Goal: Information Seeking & Learning: Learn about a topic

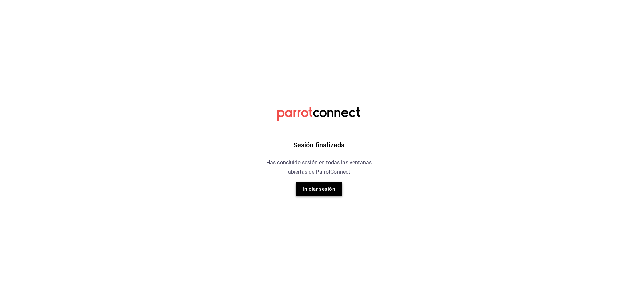
click at [320, 187] on button "Iniciar sesión" at bounding box center [319, 189] width 46 height 14
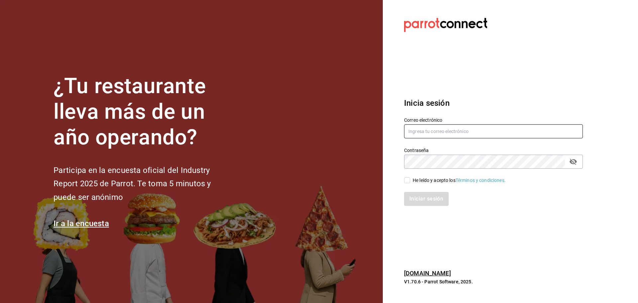
click at [424, 132] on input "text" at bounding box center [493, 131] width 179 height 14
type input "G"
type input "[EMAIL_ADDRESS][DOMAIN_NAME]"
click at [573, 163] on icon "passwordField" at bounding box center [573, 161] width 8 height 8
click at [408, 178] on input "He leído y acepto los Términos y condiciones." at bounding box center [407, 180] width 6 height 6
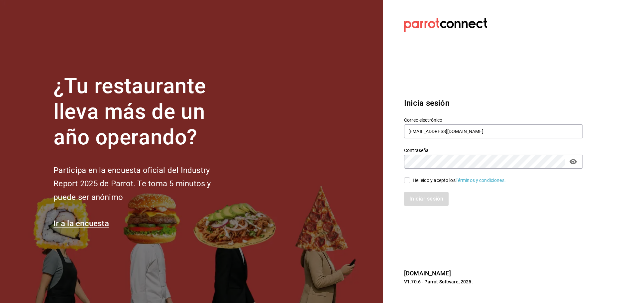
checkbox input "true"
click at [416, 196] on button "Iniciar sesión" at bounding box center [426, 199] width 45 height 14
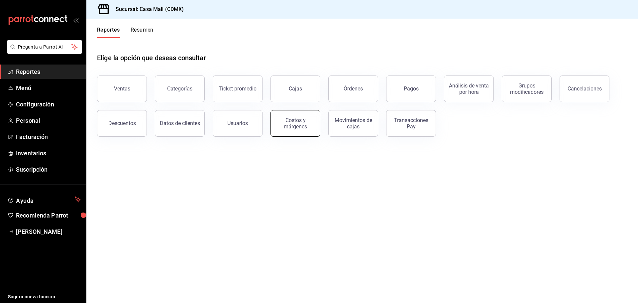
click at [306, 126] on div "Costos y márgenes" at bounding box center [295, 123] width 41 height 13
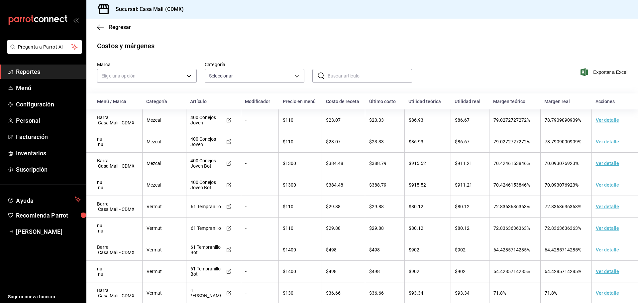
click at [593, 119] on td "Ver detalle" at bounding box center [614, 120] width 46 height 22
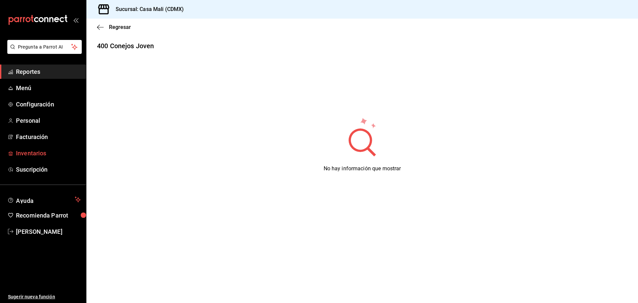
click at [33, 152] on span "Inventarios" at bounding box center [48, 152] width 65 height 9
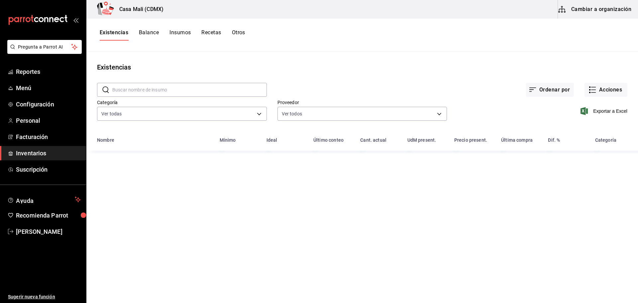
click at [211, 32] on button "Recetas" at bounding box center [211, 34] width 20 height 11
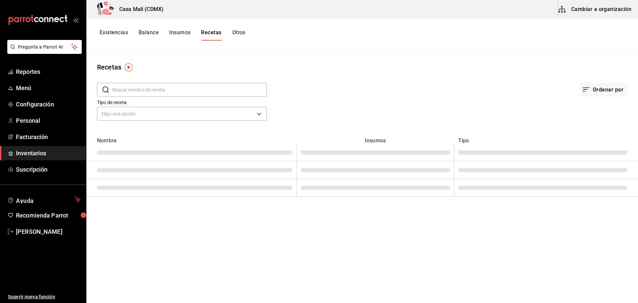
click at [140, 90] on input "text" at bounding box center [189, 89] width 154 height 13
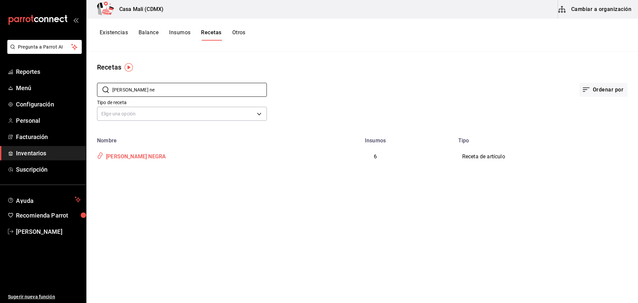
click at [129, 155] on div "FLOR NEGRA" at bounding box center [134, 155] width 62 height 10
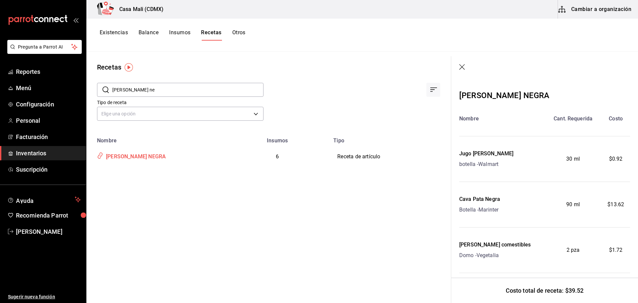
click at [129, 155] on div "FLOR NEGRA" at bounding box center [134, 155] width 62 height 10
drag, startPoint x: 135, startPoint y: 89, endPoint x: 111, endPoint y: 91, distance: 23.7
click at [111, 91] on div "​ flor ne ​" at bounding box center [180, 90] width 166 height 14
click at [120, 184] on div "Red Mezcalita" at bounding box center [121, 181] width 37 height 10
click at [127, 183] on div "Red Mezcalita" at bounding box center [121, 181] width 37 height 10
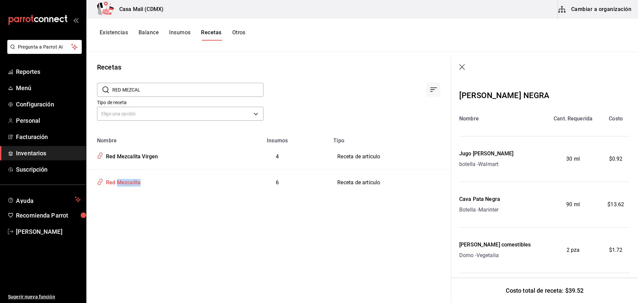
click at [127, 183] on div "Red Mezcalita" at bounding box center [121, 181] width 37 height 10
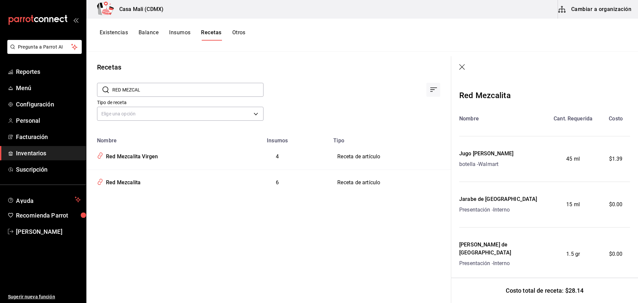
click at [155, 88] on input "RED MEZCAL" at bounding box center [187, 89] width 151 height 13
drag, startPoint x: 155, startPoint y: 88, endPoint x: 112, endPoint y: 93, distance: 44.1
click at [112, 93] on div "​ RED MEZCAL ​" at bounding box center [180, 90] width 166 height 14
drag, startPoint x: 120, startPoint y: 183, endPoint x: 127, endPoint y: 183, distance: 6.7
click at [120, 183] on div "CARAJILLO" at bounding box center [119, 181] width 32 height 10
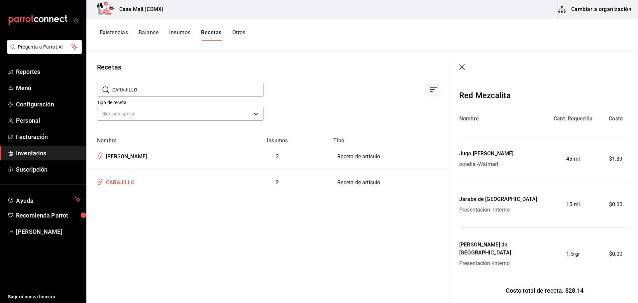
click at [121, 184] on div "CARAJILLO" at bounding box center [119, 181] width 32 height 10
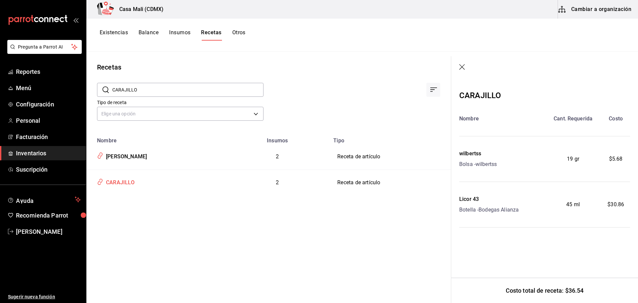
click at [124, 184] on div "CARAJILLO" at bounding box center [119, 181] width 32 height 10
drag, startPoint x: 139, startPoint y: 90, endPoint x: 104, endPoint y: 91, distance: 35.6
click at [104, 91] on div "​ CARAJILLO ​" at bounding box center [180, 90] width 166 height 14
type input "1"
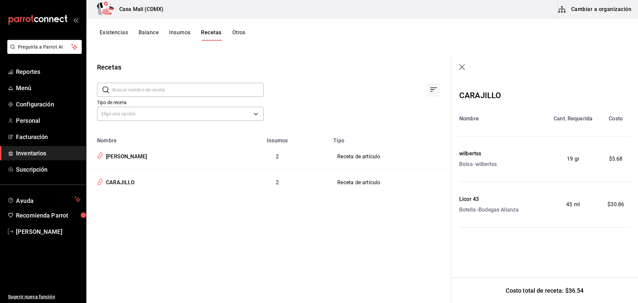
type input "F"
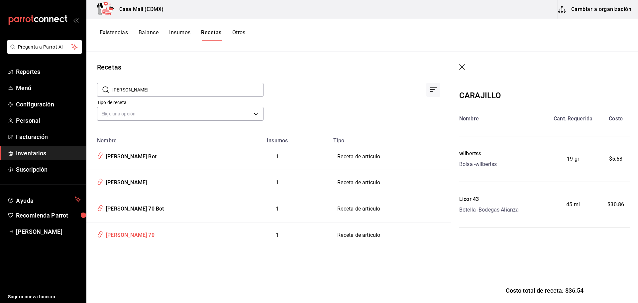
click at [126, 236] on div "Don Julio 70" at bounding box center [128, 234] width 51 height 10
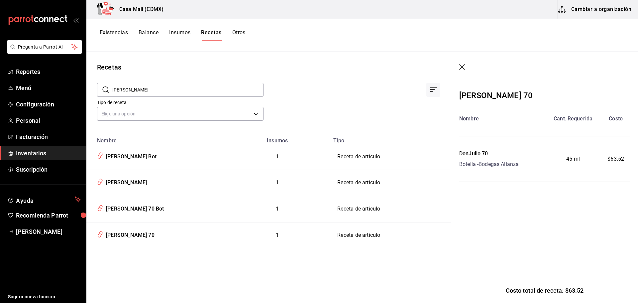
drag, startPoint x: 139, startPoint y: 91, endPoint x: 113, endPoint y: 91, distance: 25.9
click at [113, 91] on input "DON JULIO" at bounding box center [187, 89] width 151 height 13
click at [118, 182] on div "Baileys" at bounding box center [113, 181] width 20 height 10
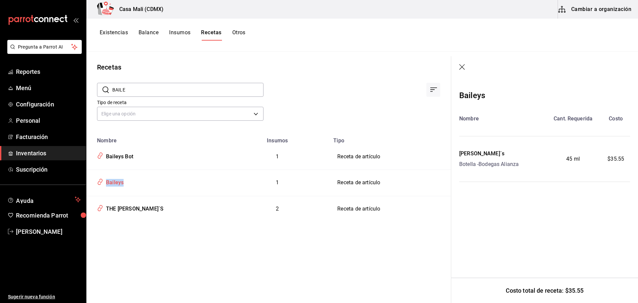
click at [118, 182] on div "Baileys" at bounding box center [113, 181] width 20 height 10
drag, startPoint x: 148, startPoint y: 89, endPoint x: 108, endPoint y: 91, distance: 40.3
click at [108, 91] on div "​ BAILE ​" at bounding box center [180, 90] width 166 height 14
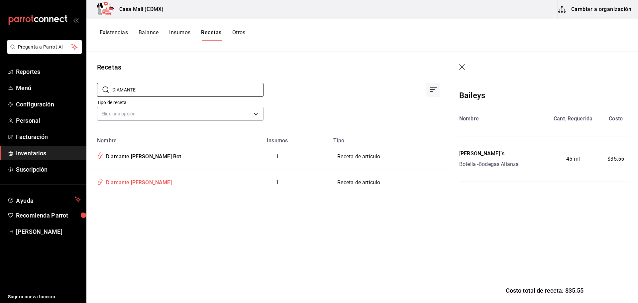
click at [134, 182] on div "Diamante Verdejo" at bounding box center [137, 181] width 68 height 10
click at [184, 85] on input "DIAMANTE" at bounding box center [187, 89] width 151 height 13
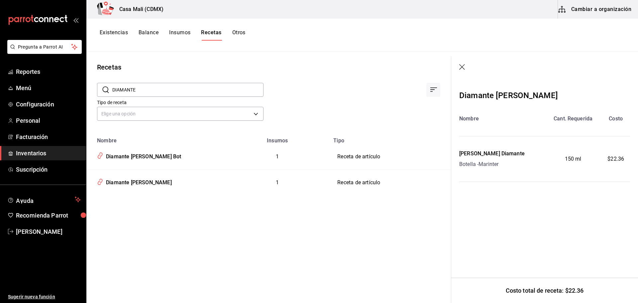
drag, startPoint x: 156, startPoint y: 88, endPoint x: 111, endPoint y: 88, distance: 44.8
click at [111, 88] on div "​ DIAMANTE ​" at bounding box center [180, 90] width 166 height 14
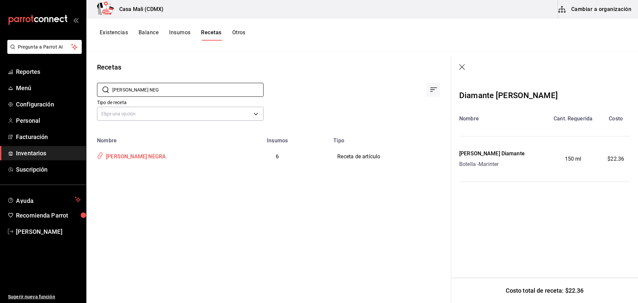
type input "FLOR NEG"
click at [114, 154] on div "FLOR NEGRA" at bounding box center [134, 155] width 62 height 10
click at [125, 157] on div "FLOR NEGRA" at bounding box center [134, 155] width 62 height 10
